Goal: Task Accomplishment & Management: Manage account settings

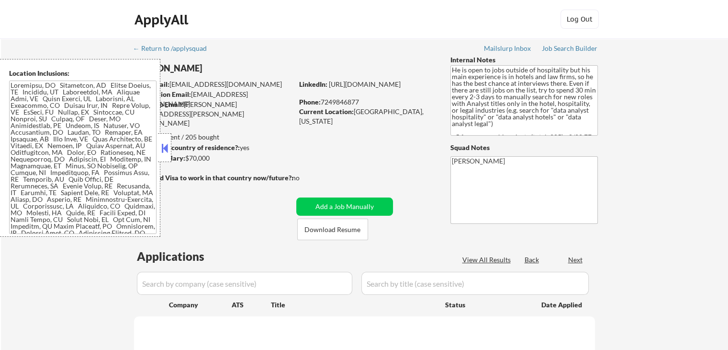
select select ""pending""
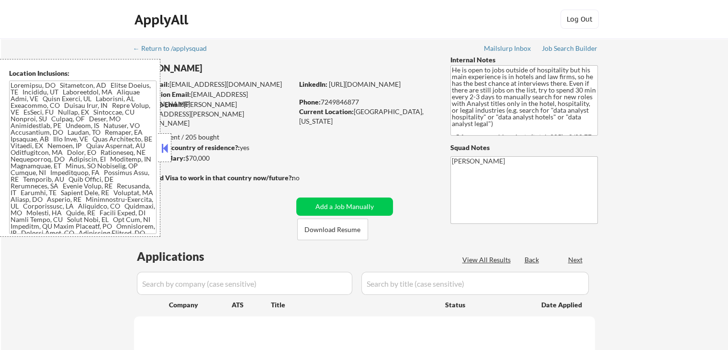
select select ""pending""
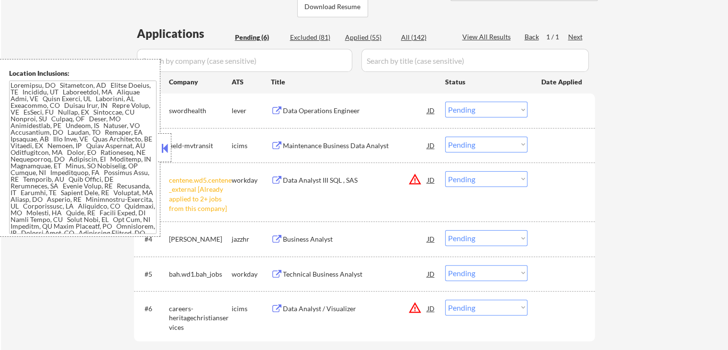
scroll to position [239, 0]
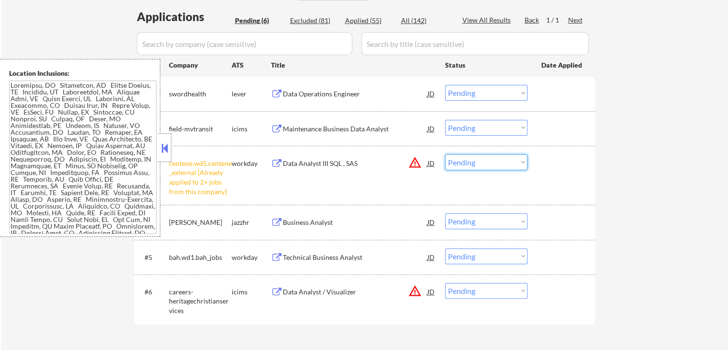
click at [480, 164] on select "Choose an option... Pending Applied Excluded (Questions) Excluded (Expired) Exc…" at bounding box center [486, 162] width 82 height 16
click at [445, 154] on select "Choose an option... Pending Applied Excluded (Questions) Excluded (Expired) Exc…" at bounding box center [486, 162] width 82 height 16
click at [625, 180] on div "← Return to /applysquad Mailslurp Inbox Job Search Builder [PERSON_NAME] User E…" at bounding box center [364, 82] width 727 height 567
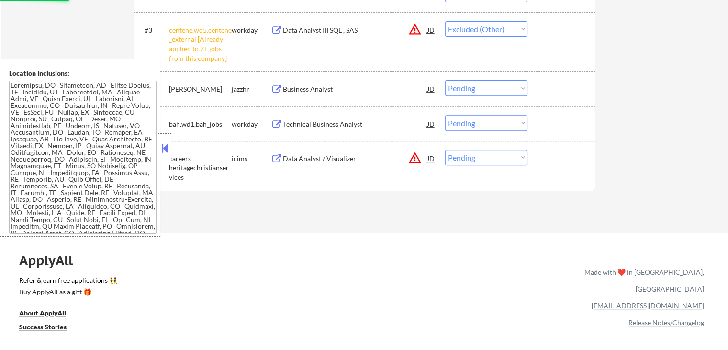
scroll to position [431, 0]
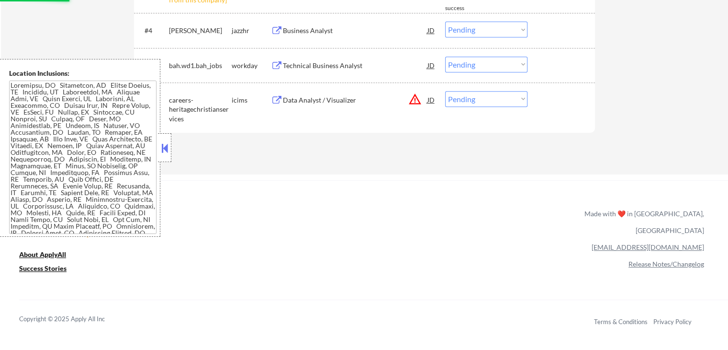
select select ""pending""
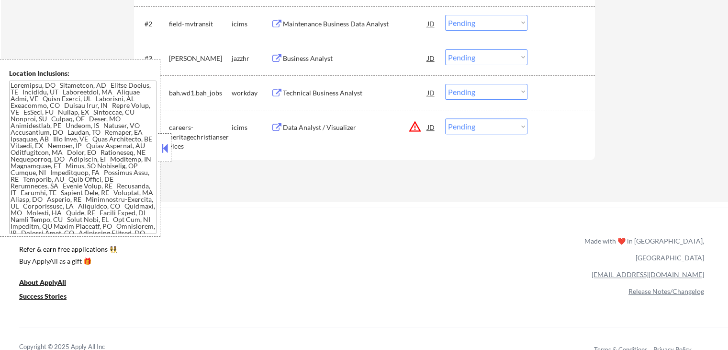
scroll to position [239, 0]
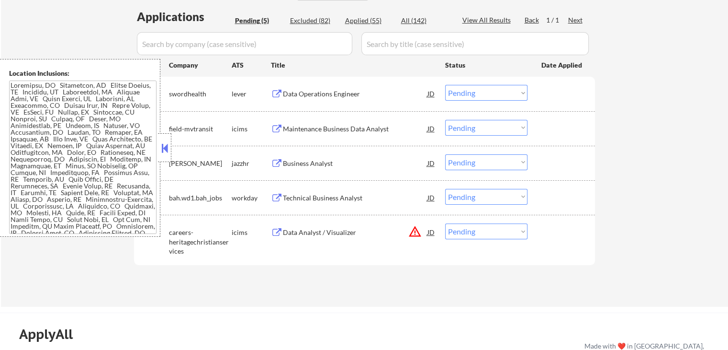
click at [304, 105] on div "#1 swordhealth lever Data Operations Engineer JD Choose an option... Pending Ap…" at bounding box center [363, 93] width 452 height 26
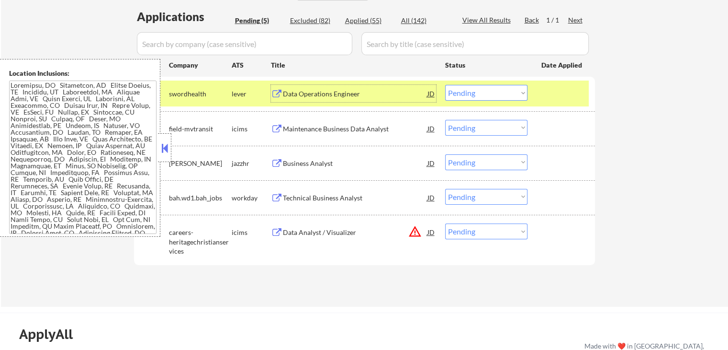
click at [321, 92] on div "Data Operations Engineer" at bounding box center [355, 94] width 145 height 10
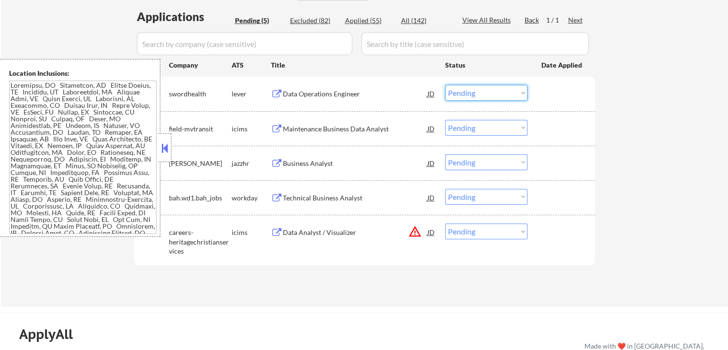
drag, startPoint x: 473, startPoint y: 94, endPoint x: 478, endPoint y: 100, distance: 7.5
click at [476, 94] on select "Choose an option... Pending Applied Excluded (Questions) Excluded (Expired) Exc…" at bounding box center [486, 93] width 82 height 16
click at [445, 85] on select "Choose an option... Pending Applied Excluded (Questions) Excluded (Expired) Exc…" at bounding box center [486, 93] width 82 height 16
click at [328, 157] on div "Business Analyst" at bounding box center [355, 162] width 145 height 17
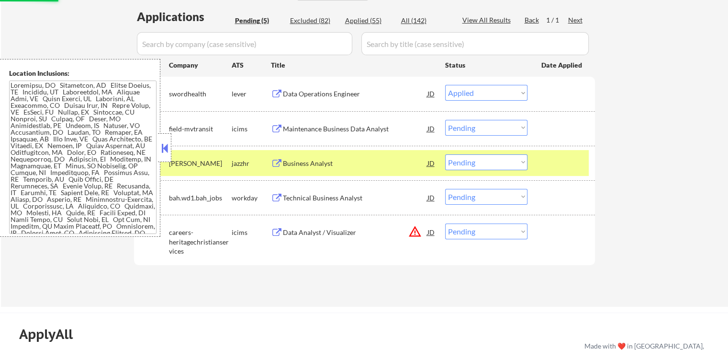
select select ""pending""
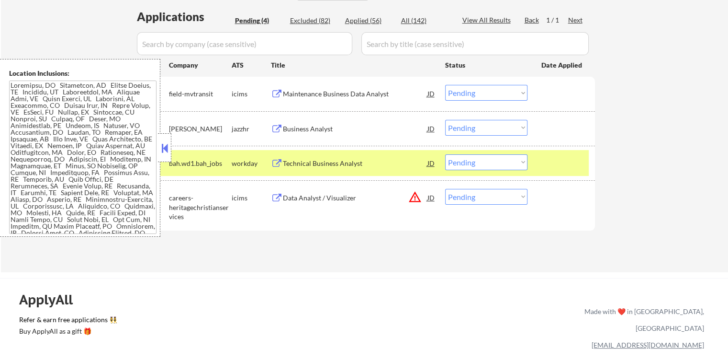
scroll to position [98, 0]
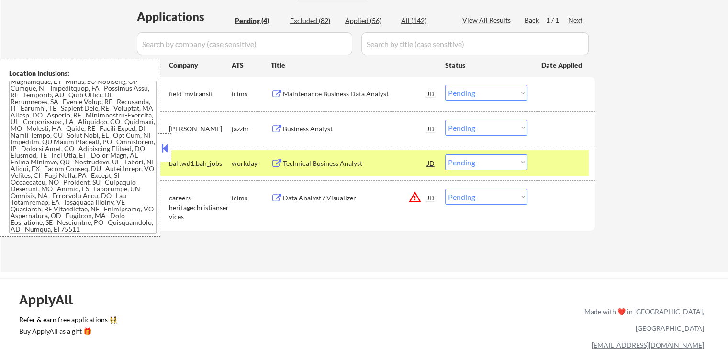
click at [475, 128] on select "Choose an option... Pending Applied Excluded (Questions) Excluded (Expired) Exc…" at bounding box center [486, 128] width 82 height 16
click at [445, 120] on select "Choose an option... Pending Applied Excluded (Questions) Excluded (Expired) Exc…" at bounding box center [486, 128] width 82 height 16
click at [303, 161] on div "Technical Business Analyst" at bounding box center [355, 163] width 145 height 10
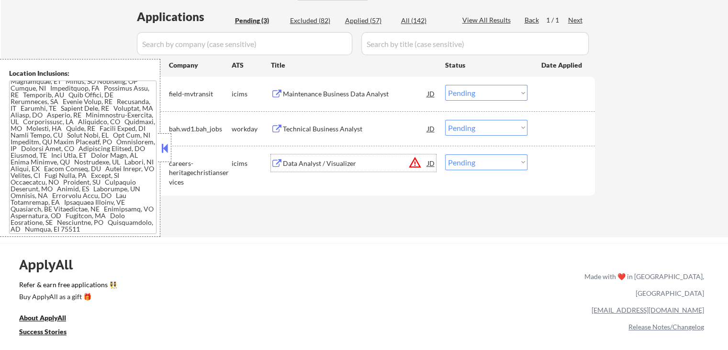
click at [475, 169] on select "Choose an option... Pending Applied Excluded (Questions) Excluded (Expired) Exc…" at bounding box center [486, 162] width 82 height 16
drag, startPoint x: 328, startPoint y: 198, endPoint x: 372, endPoint y: 140, distance: 72.8
click at [328, 198] on div "Applications Pending (3) Excluded (82) Applied (57) All (142) View All Results …" at bounding box center [364, 114] width 461 height 210
drag, startPoint x: 481, startPoint y: 123, endPoint x: 485, endPoint y: 131, distance: 8.6
click at [481, 123] on select "Choose an option... Pending Applied Excluded (Questions) Excluded (Expired) Exc…" at bounding box center [486, 128] width 82 height 16
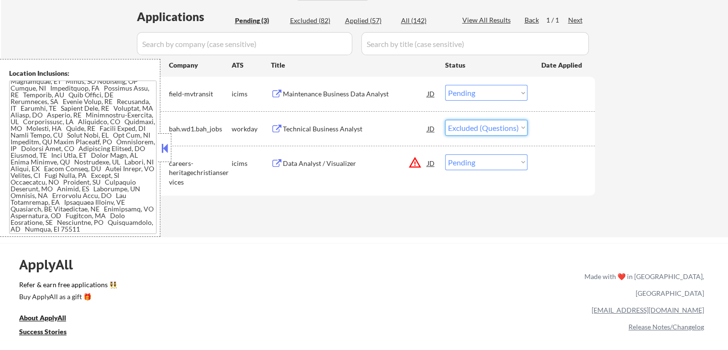
click at [445, 120] on select "Choose an option... Pending Applied Excluded (Questions) Excluded (Expired) Exc…" at bounding box center [486, 128] width 82 height 16
click at [357, 95] on div "Maintenance Business Data Analyst" at bounding box center [355, 94] width 145 height 10
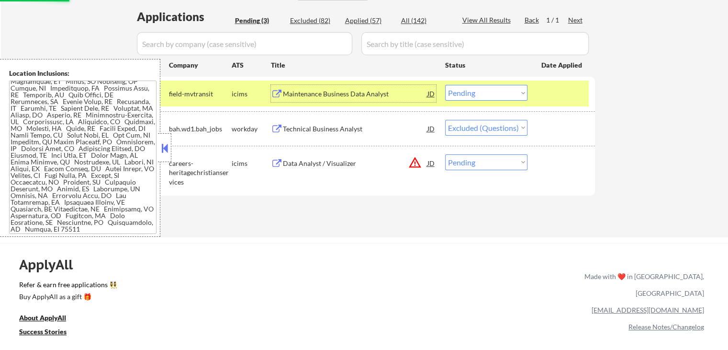
click at [318, 161] on div "Data Analyst / Visualizer" at bounding box center [355, 163] width 145 height 10
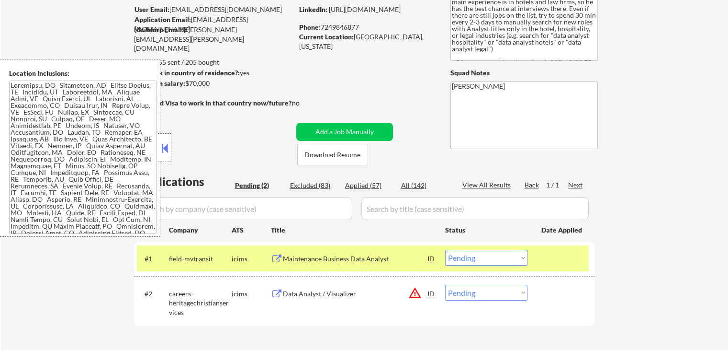
scroll to position [144, 0]
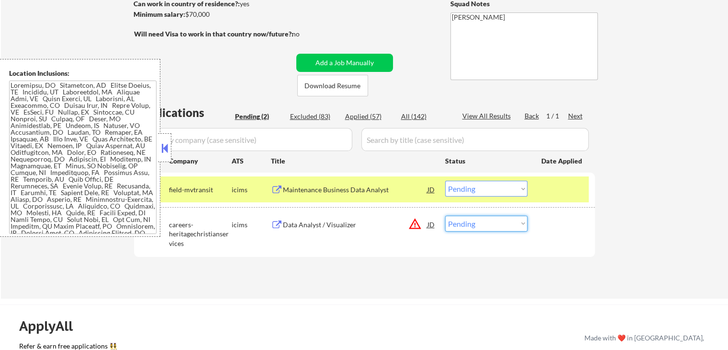
click at [474, 217] on select "Choose an option... Pending Applied Excluded (Questions) Excluded (Expired) Exc…" at bounding box center [486, 223] width 82 height 16
select select ""excluded__location_""
click at [445, 215] on select "Choose an option... Pending Applied Excluded (Questions) Excluded (Expired) Exc…" at bounding box center [486, 223] width 82 height 16
click at [499, 192] on select "Choose an option... Pending Applied Excluded (Questions) Excluded (Expired) Exc…" at bounding box center [486, 189] width 82 height 16
click at [686, 156] on div "← Return to /applysquad Mailslurp Inbox Job Search Builder [PERSON_NAME] User E…" at bounding box center [364, 97] width 727 height 404
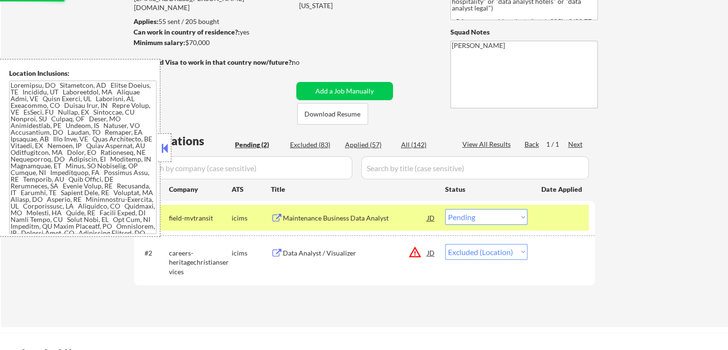
scroll to position [0, 0]
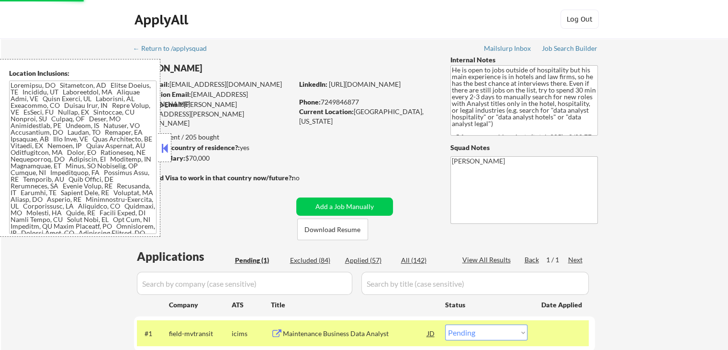
click at [163, 149] on button at bounding box center [164, 148] width 11 height 14
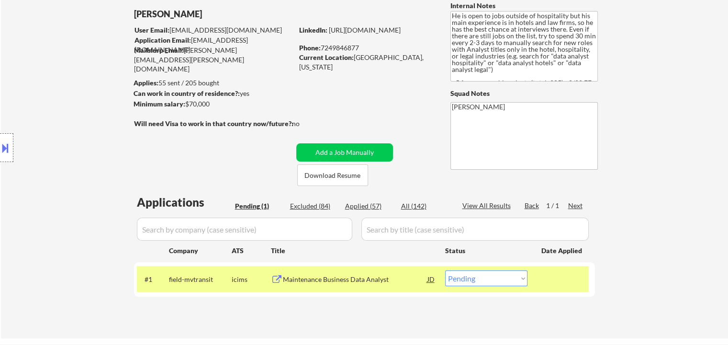
scroll to position [96, 0]
